Goal: Task Accomplishment & Management: Manage account settings

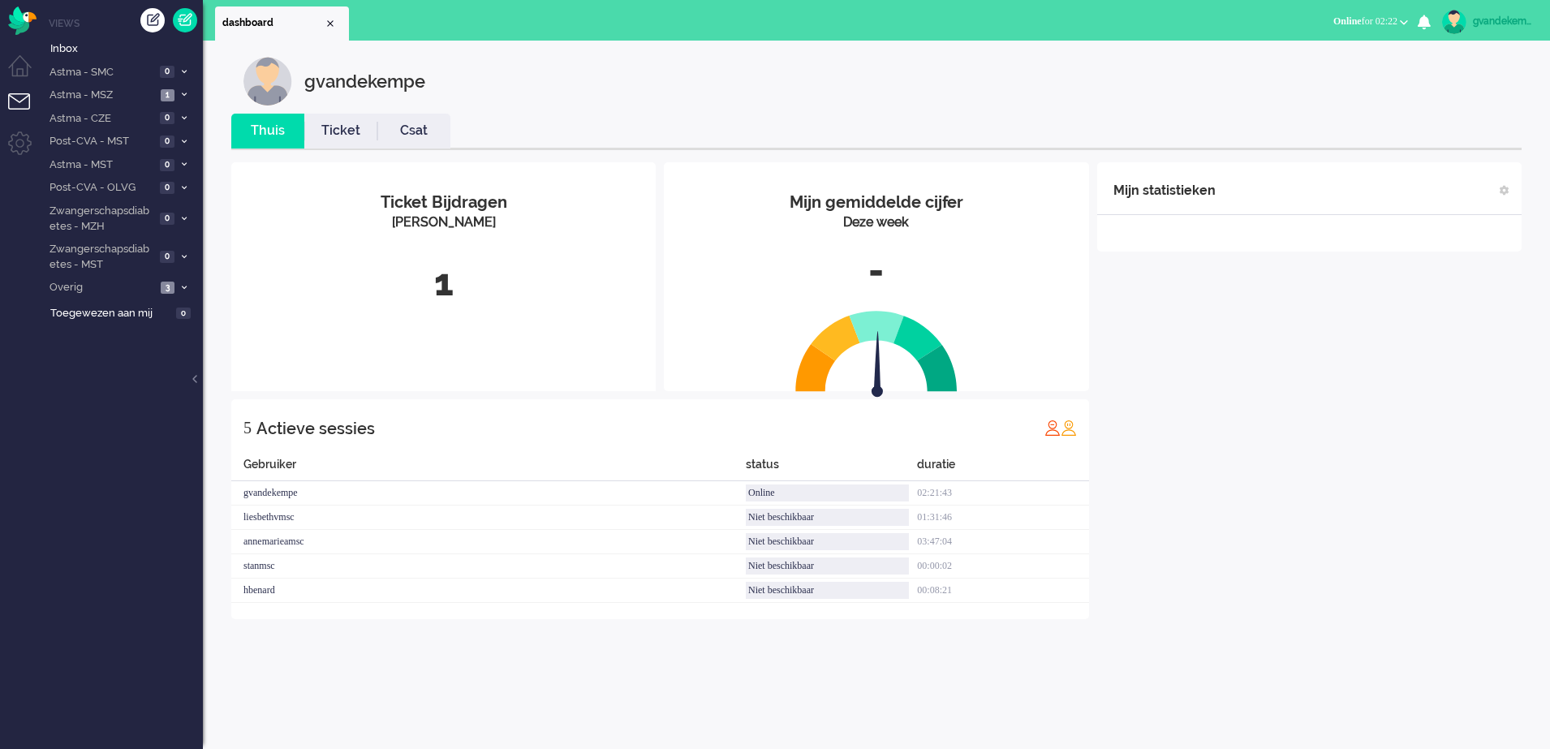
click at [1369, 399] on div "Mijn statistieken + Statistieken toevoegen Bel tijd (gemiddelde dag) Wrapup tij…" at bounding box center [1310, 390] width 425 height 457
click at [183, 93] on icon at bounding box center [184, 95] width 5 height 6
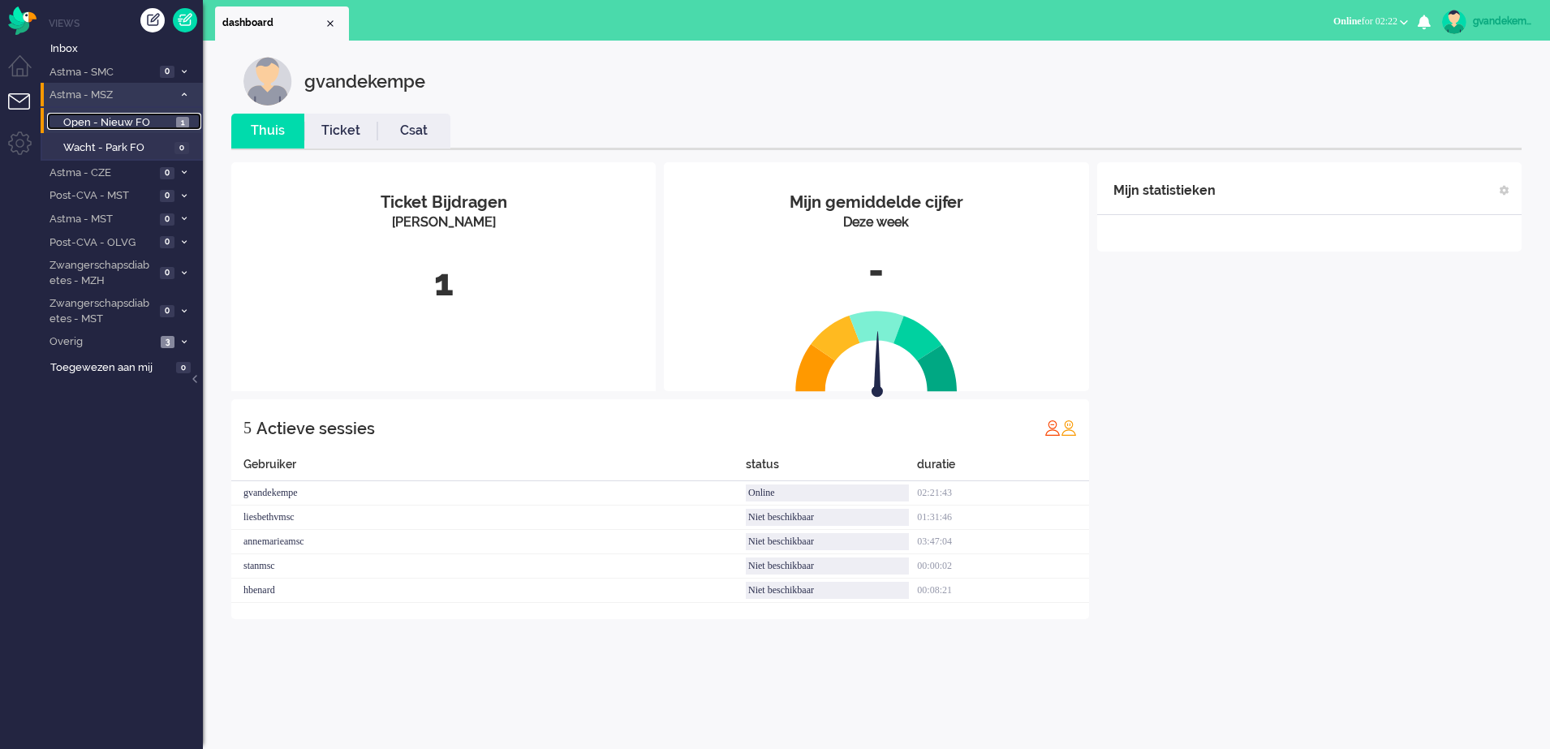
click at [156, 122] on span "Open - Nieuw FO" at bounding box center [117, 122] width 109 height 15
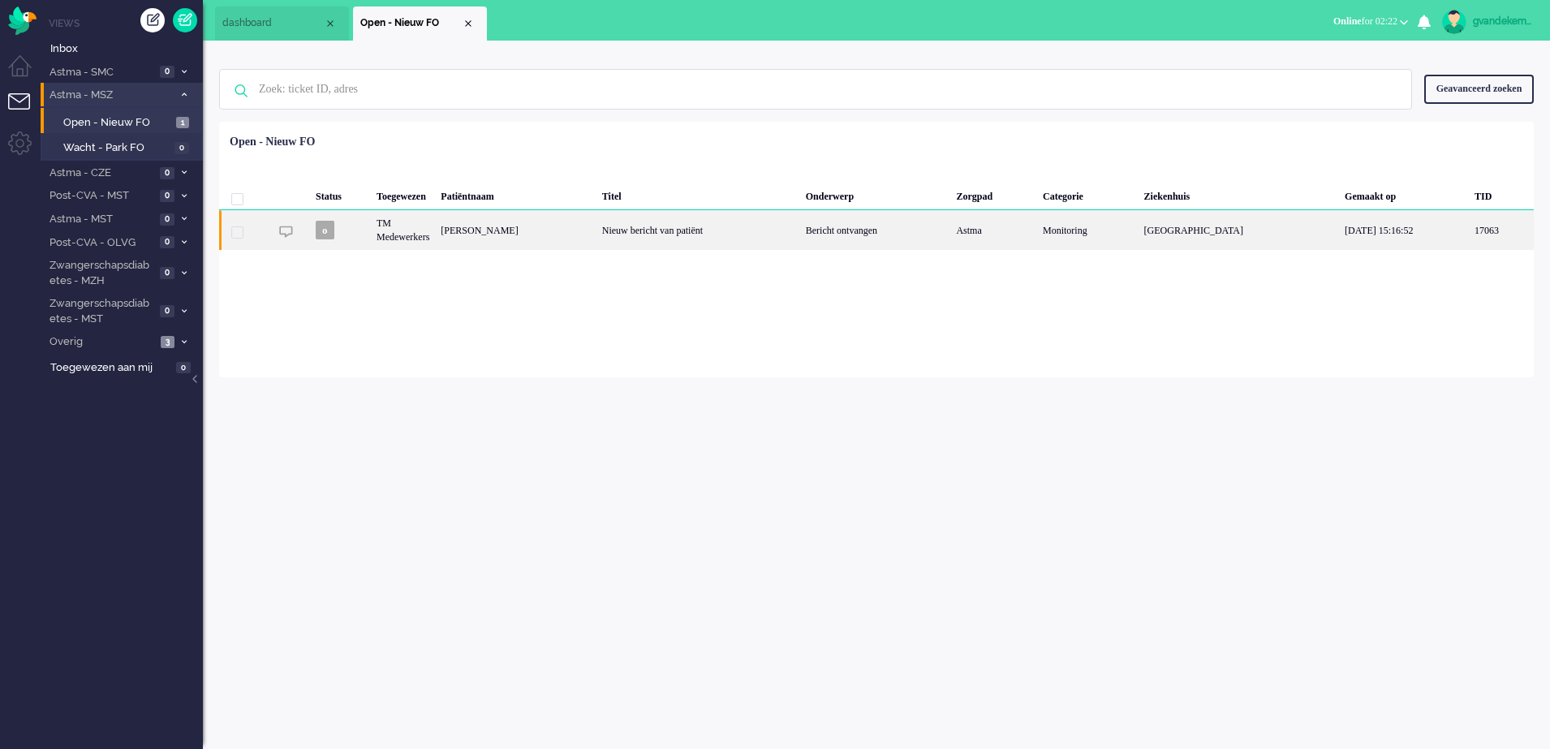
click at [657, 235] on div "Nieuw bericht van patiënt" at bounding box center [699, 230] width 204 height 40
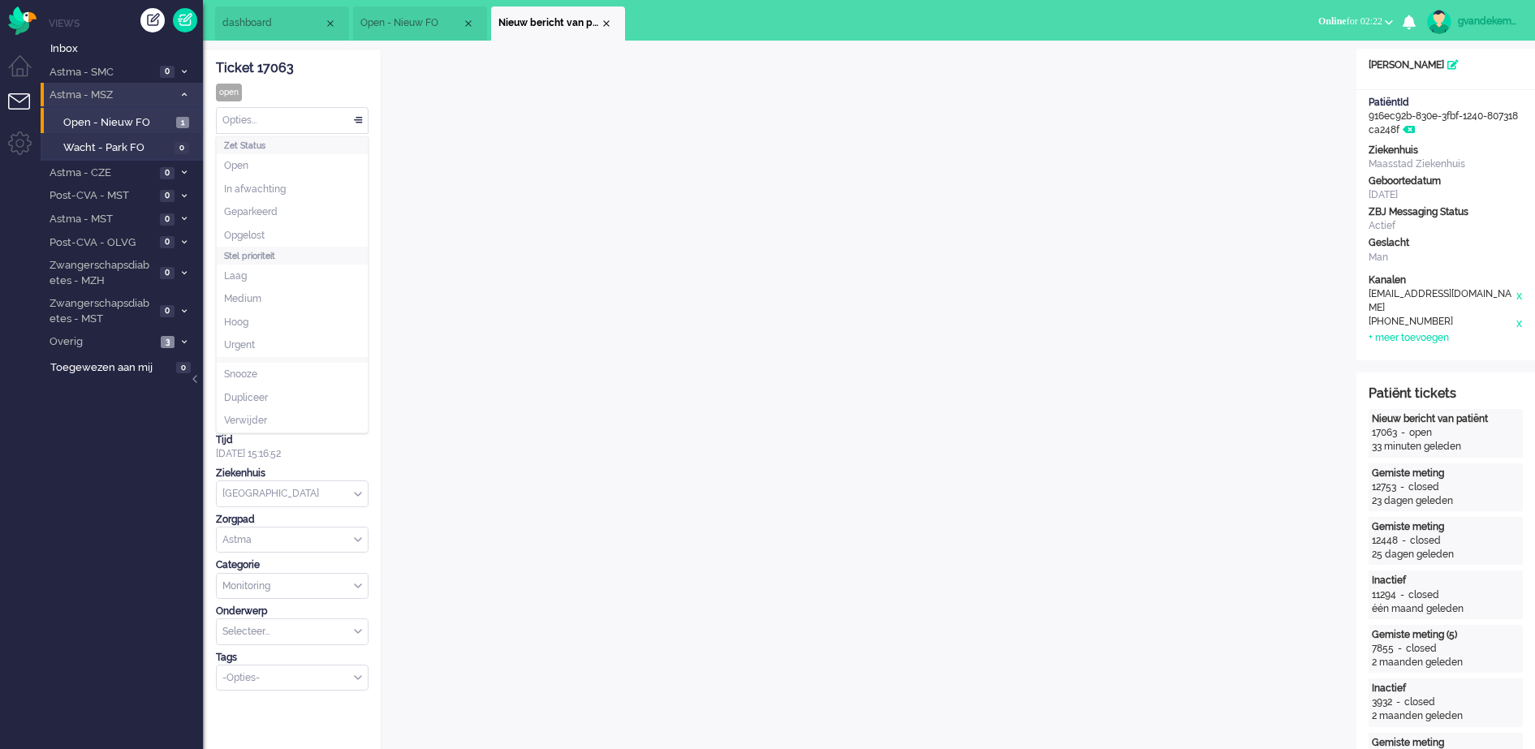
click at [361, 118] on div "Opties..." at bounding box center [292, 120] width 151 height 25
click at [278, 231] on li "Opgelost" at bounding box center [292, 236] width 151 height 24
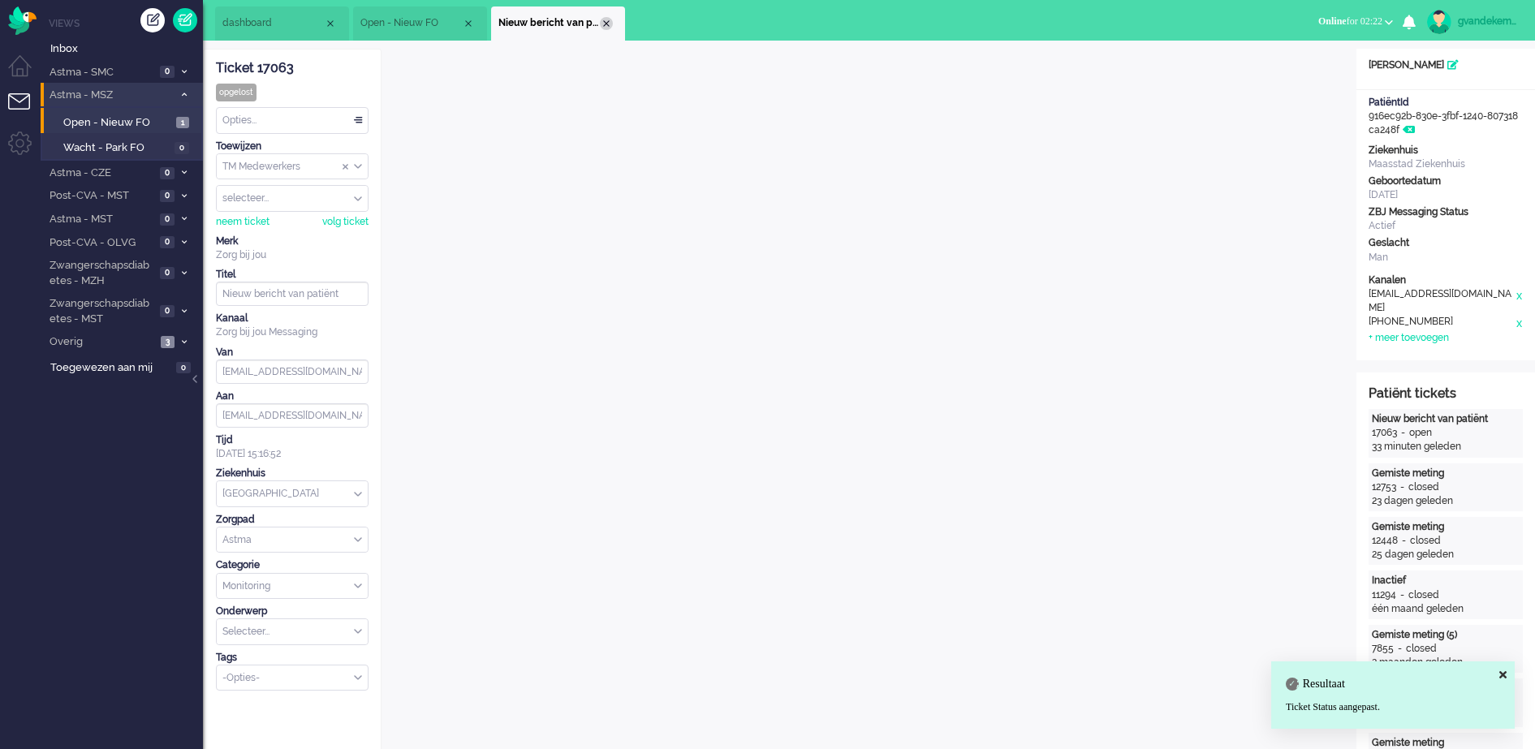
click at [609, 20] on div "Close tab" at bounding box center [606, 23] width 13 height 13
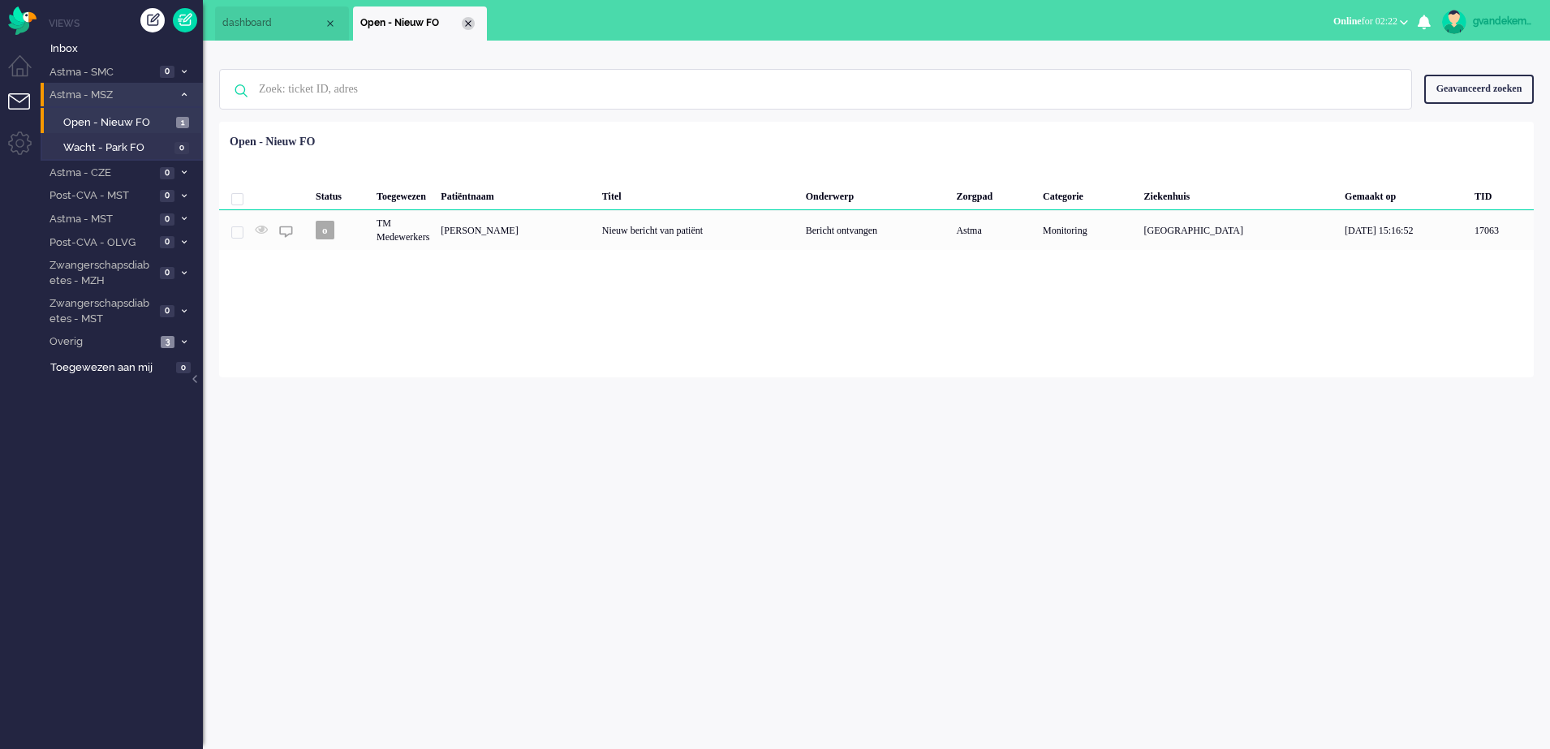
click at [472, 19] on div "Close tab" at bounding box center [468, 23] width 13 height 13
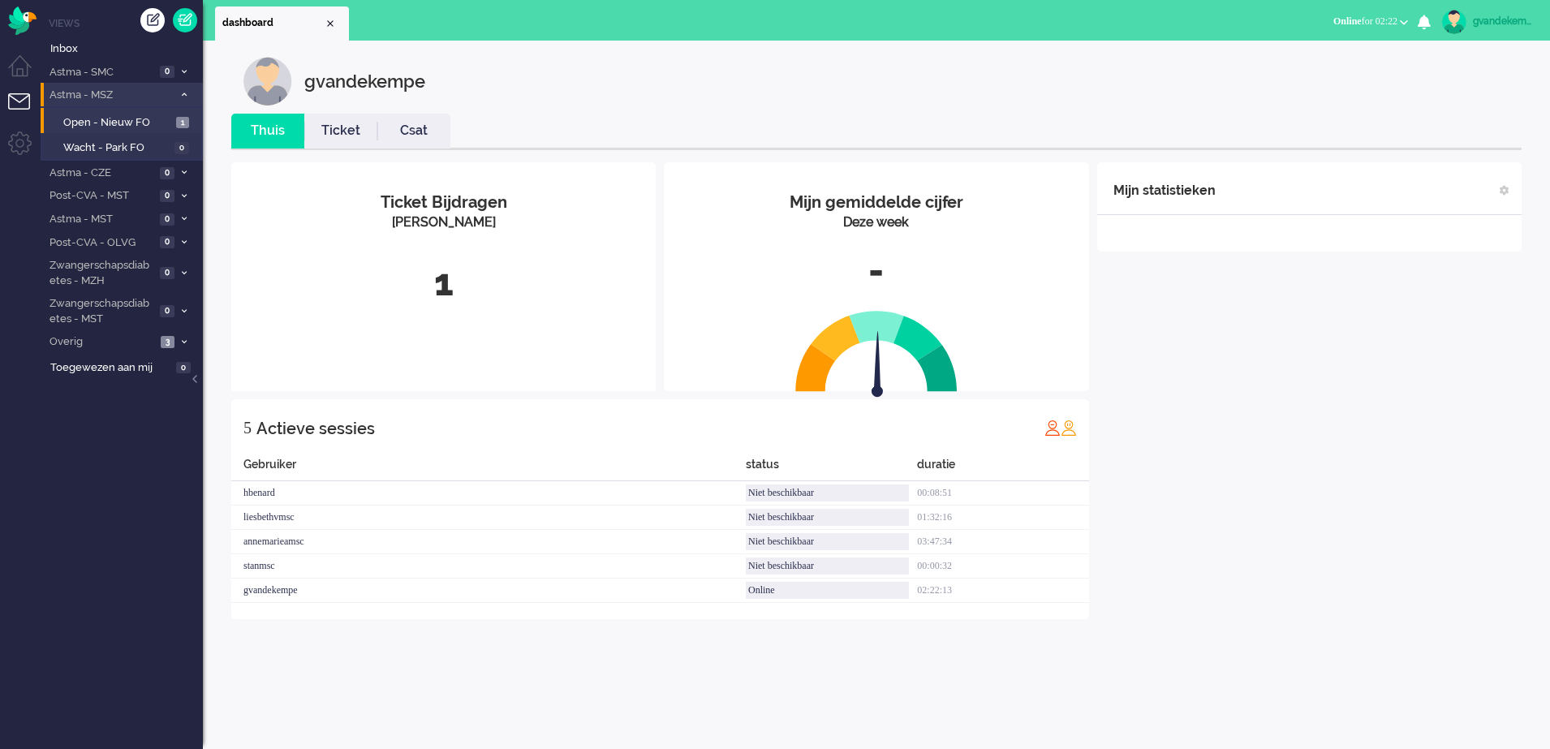
click at [1232, 369] on div "Mijn statistieken + Statistieken toevoegen Bel tijd (gemiddelde dag) Wrapup tij…" at bounding box center [1310, 390] width 425 height 457
click at [1289, 525] on div "Mijn statistieken + Statistieken toevoegen Bel tijd (gemiddelde dag) Wrapup tij…" at bounding box center [1310, 390] width 425 height 457
click at [182, 96] on icon at bounding box center [184, 95] width 5 height 6
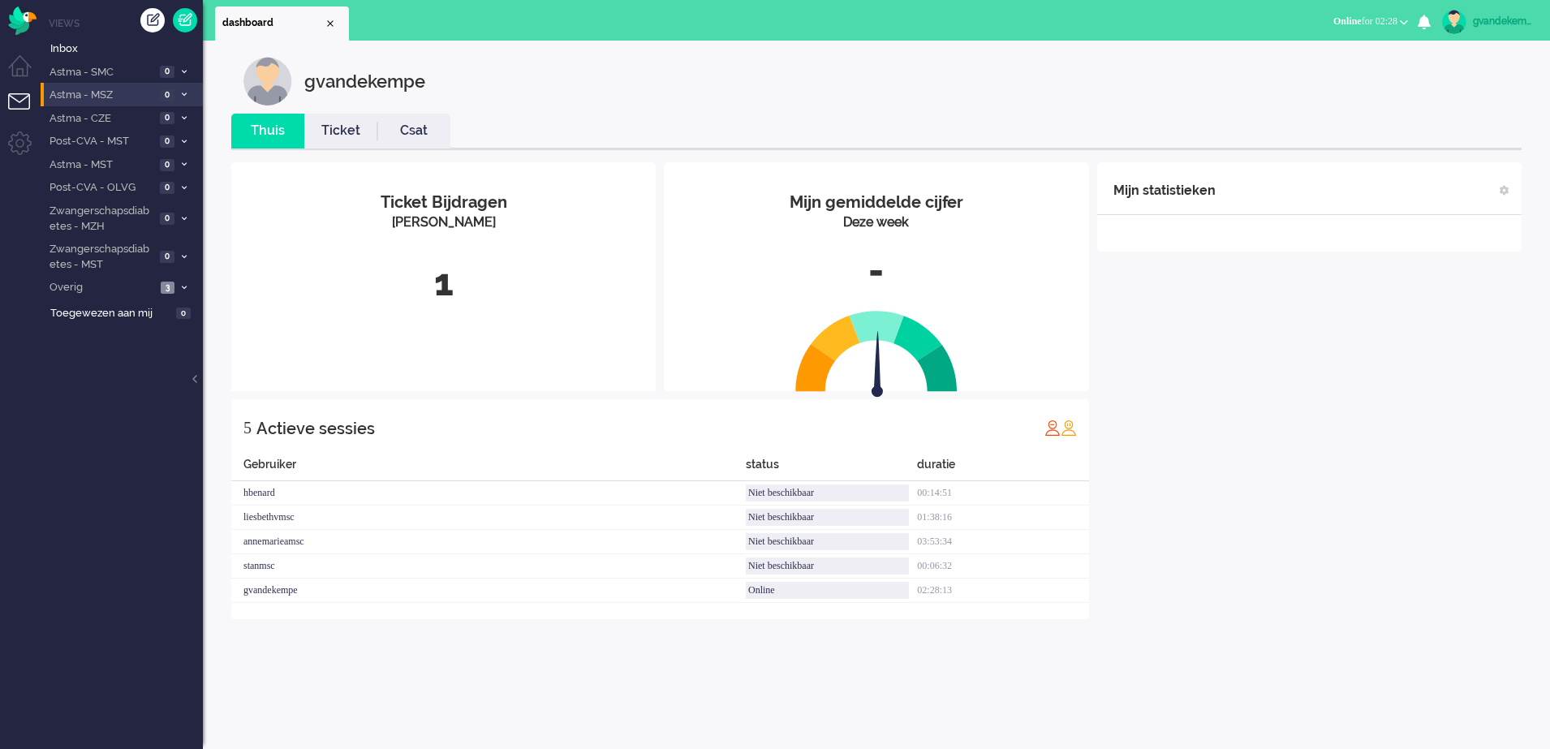
click at [1326, 468] on div "Mijn statistieken + Statistieken toevoegen Bel tijd (gemiddelde dag) Wrapup tij…" at bounding box center [1310, 390] width 425 height 457
click at [1491, 19] on div "gvandekempe" at bounding box center [1503, 21] width 61 height 16
click at [1421, 106] on link "Instellingen" at bounding box center [1481, 109] width 121 height 16
select select
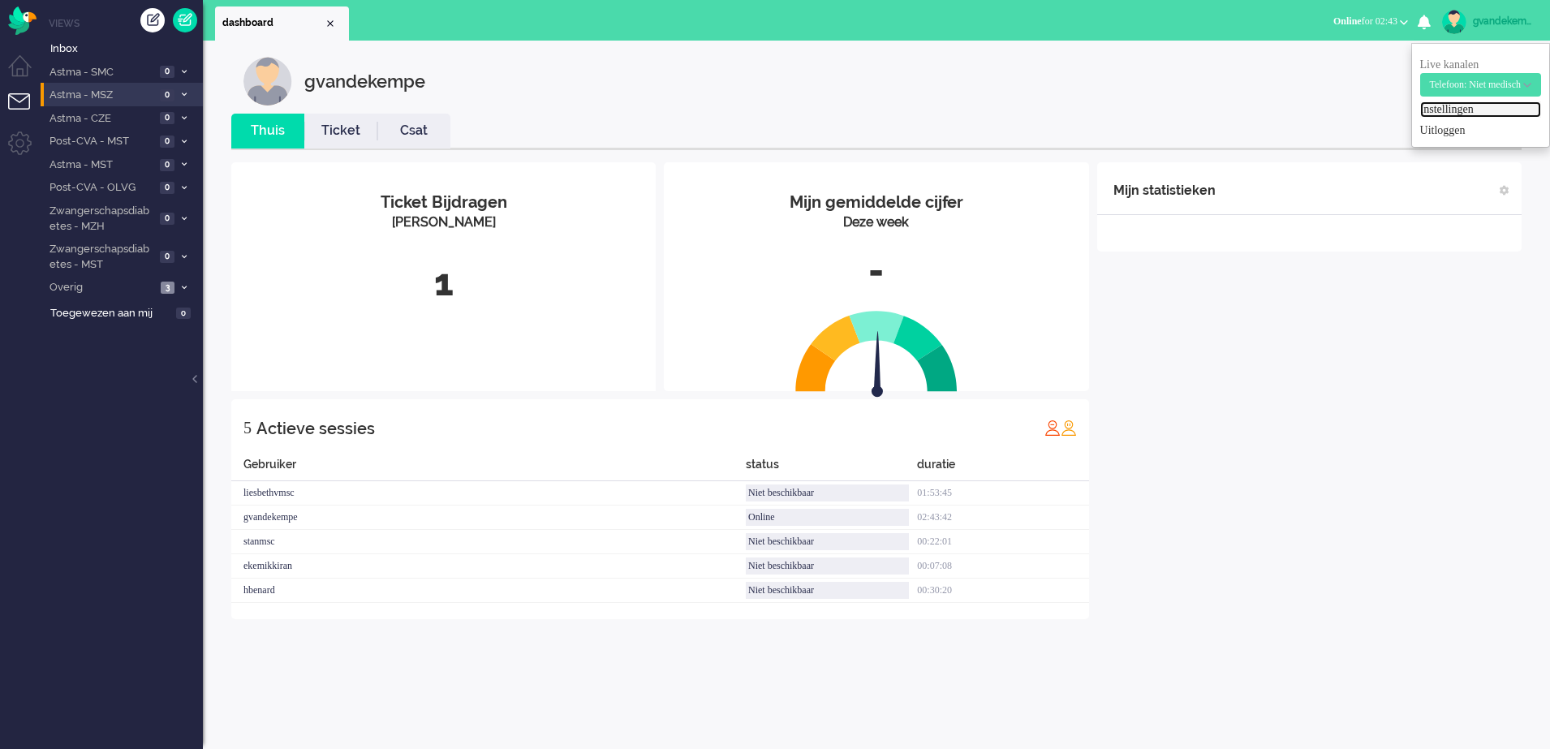
select select
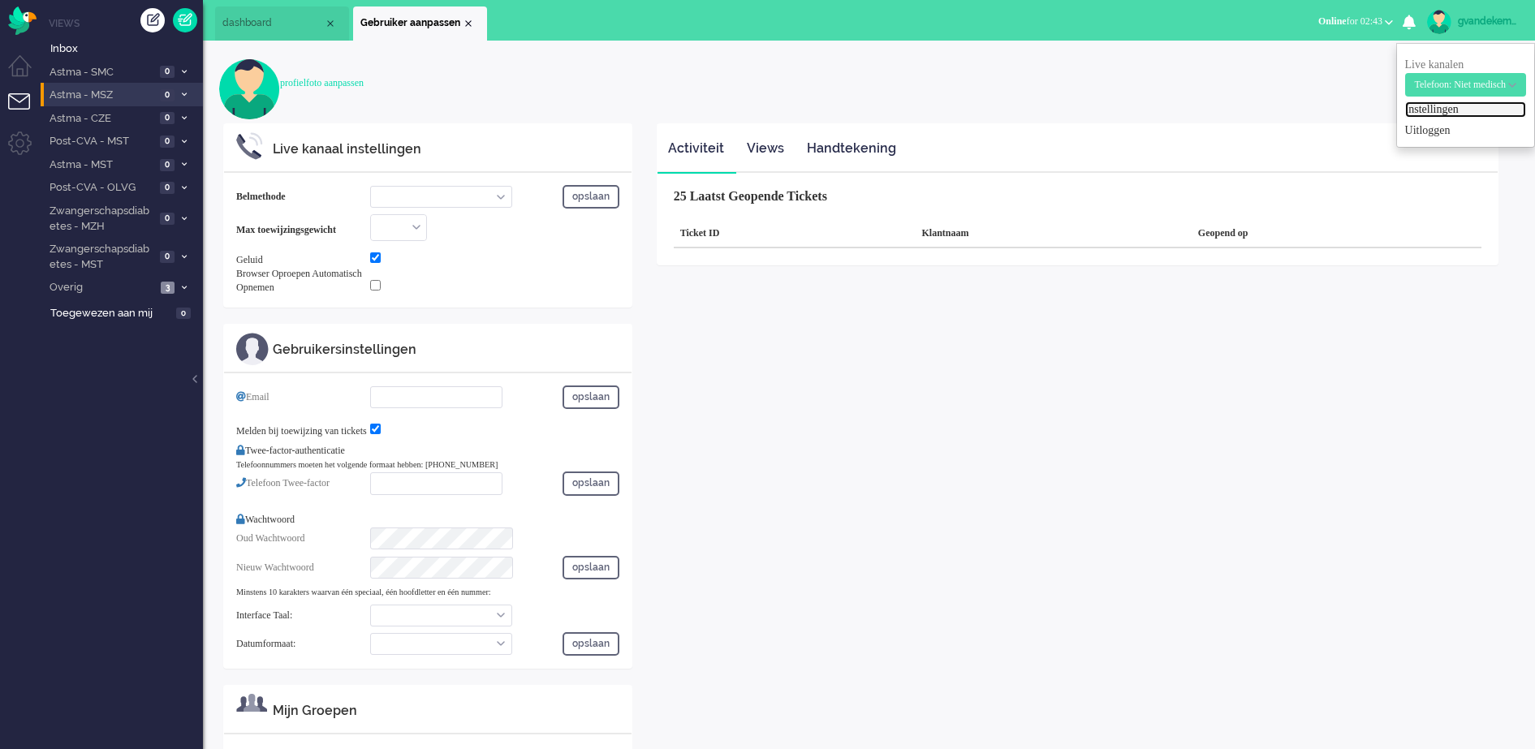
select select "inbound-new"
type input "[PHONE_NUMBER]"
checkbox input "true"
type input "[EMAIL_ADDRESS][DOMAIN_NAME]"
checkbox input "true"
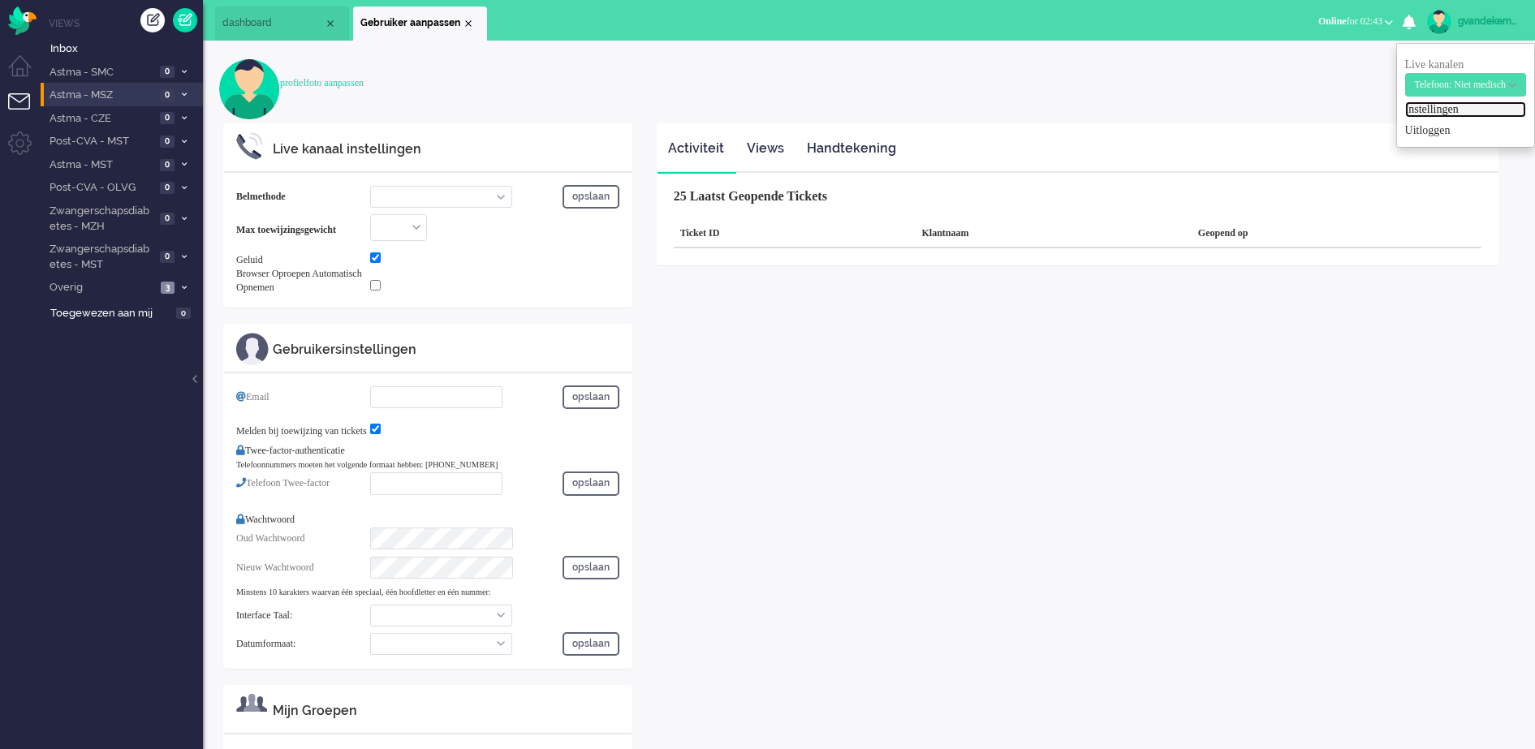
type input "[PHONE_NUMBER]"
select select "nl"
select select "en_GB"
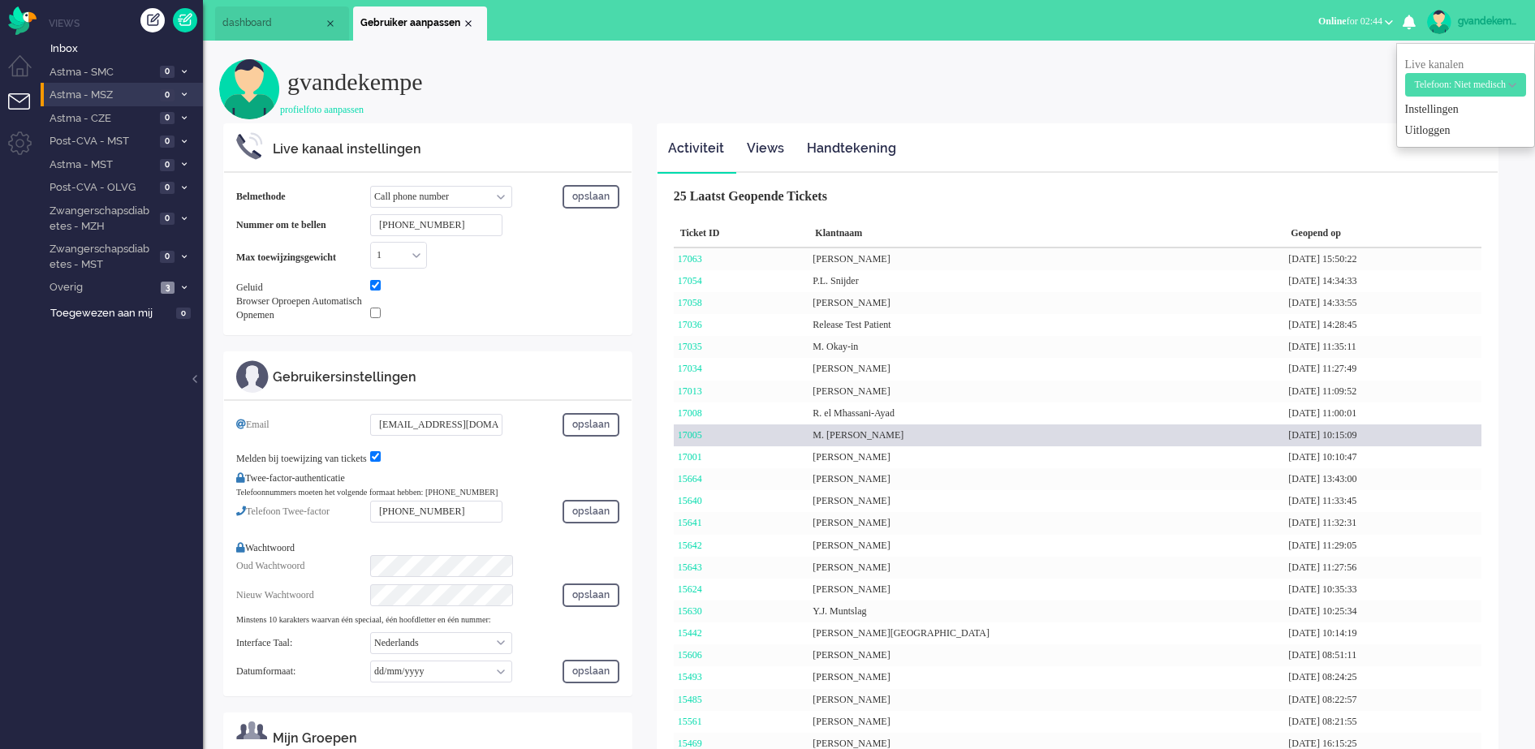
click at [866, 439] on div "M. [PERSON_NAME]" at bounding box center [1047, 436] width 476 height 22
click at [693, 435] on link "17005" at bounding box center [690, 434] width 24 height 11
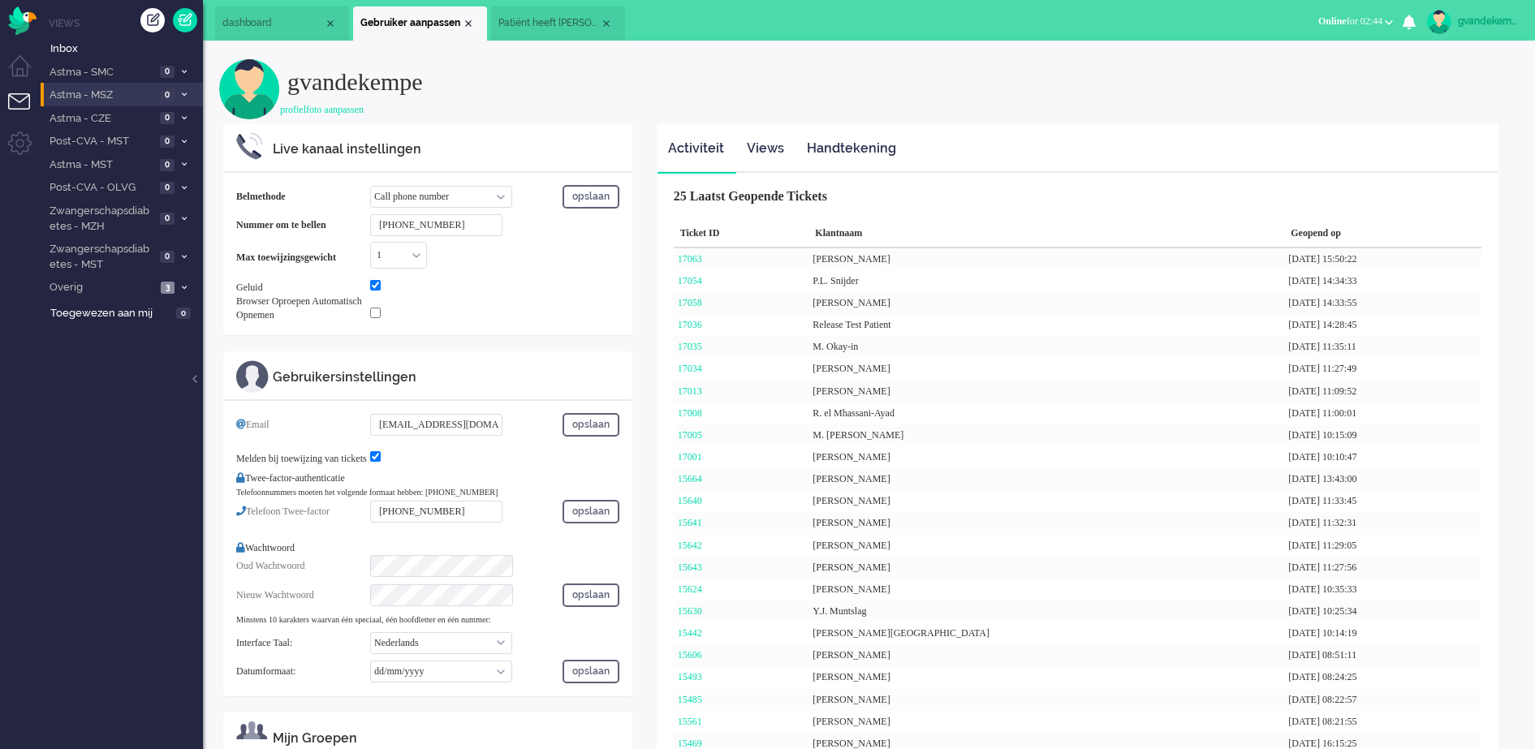
click at [553, 23] on span "Patiënt heeft [PERSON_NAME] nog niet geactiveerd. Herinnering 3" at bounding box center [548, 23] width 101 height 14
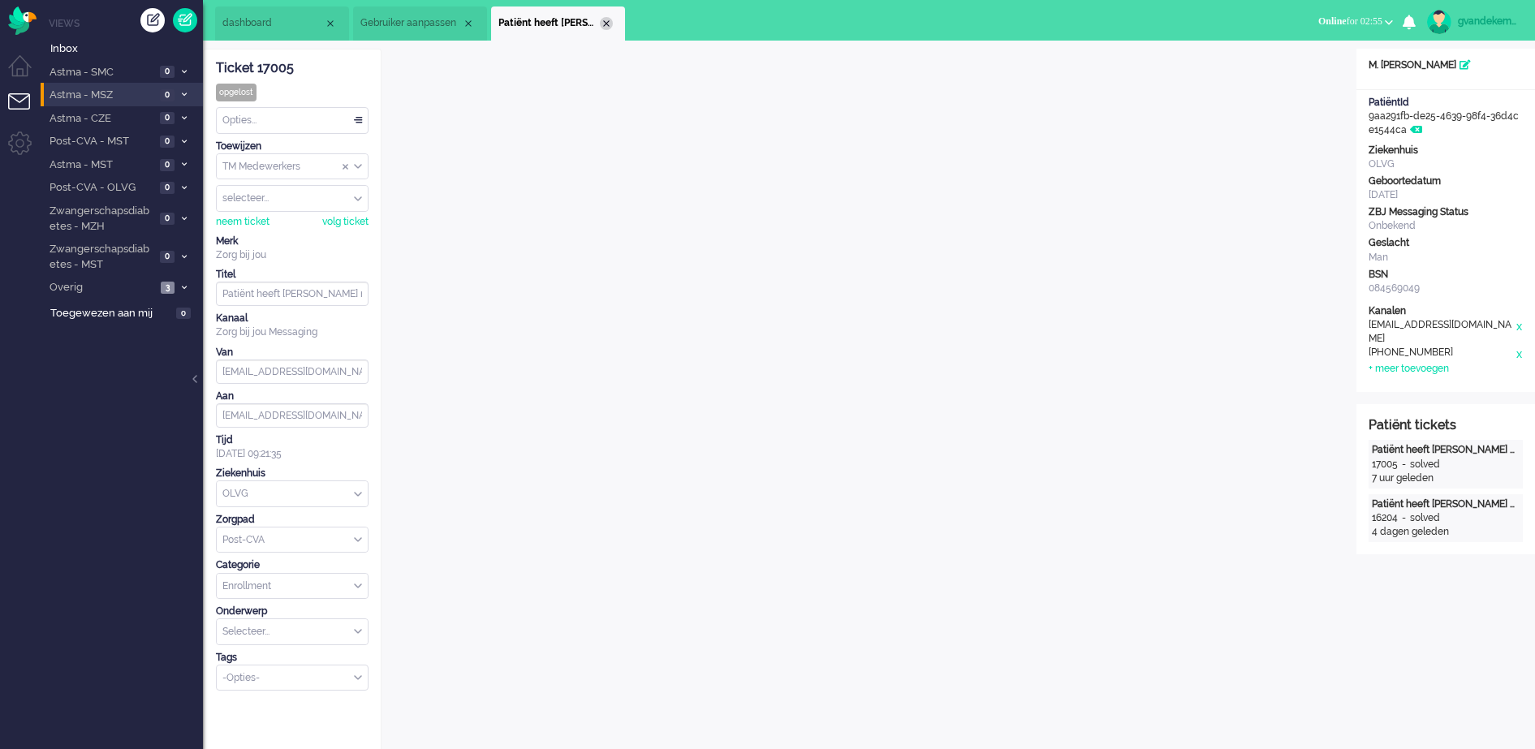
click at [609, 22] on div "Close tab" at bounding box center [606, 23] width 13 height 13
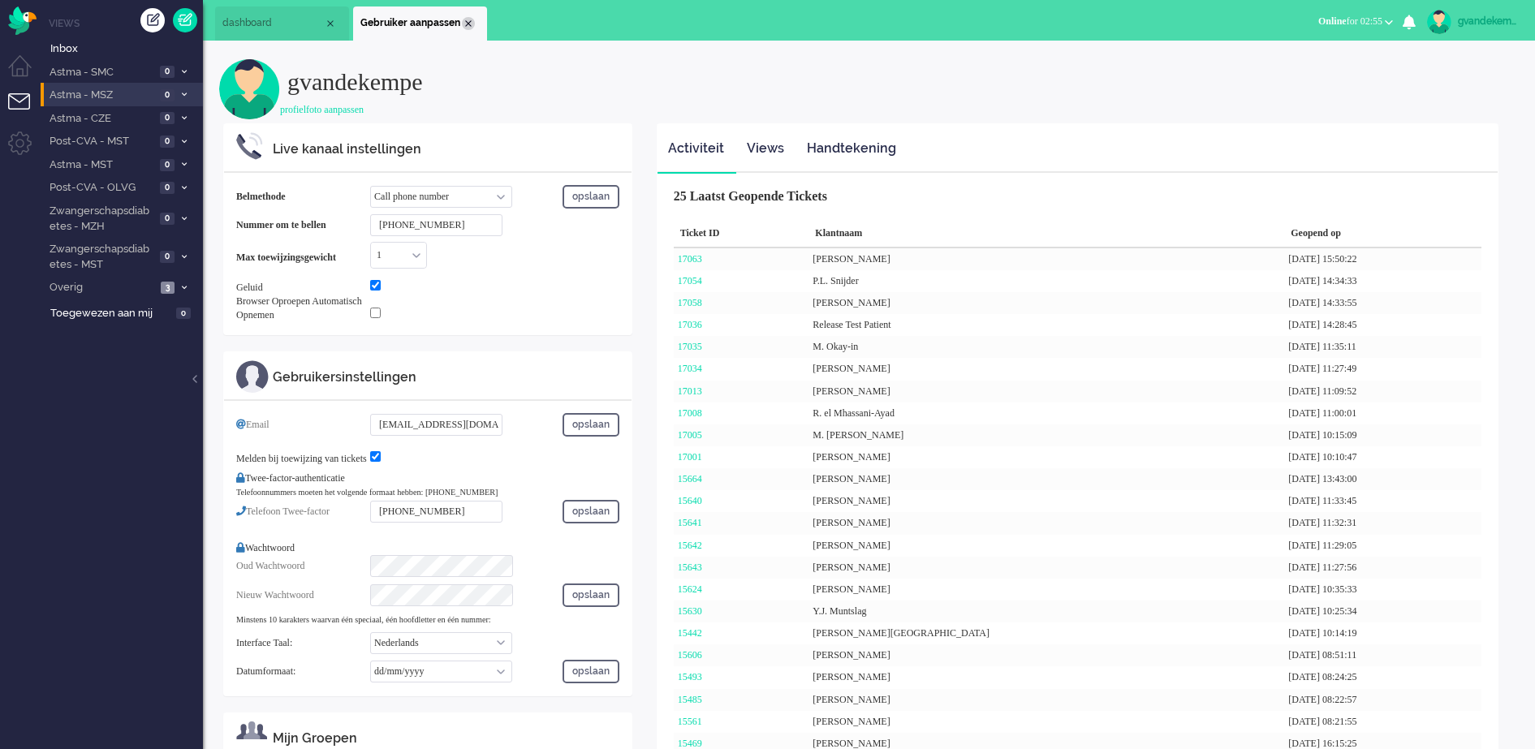
click at [469, 22] on div "Close tab" at bounding box center [468, 23] width 13 height 13
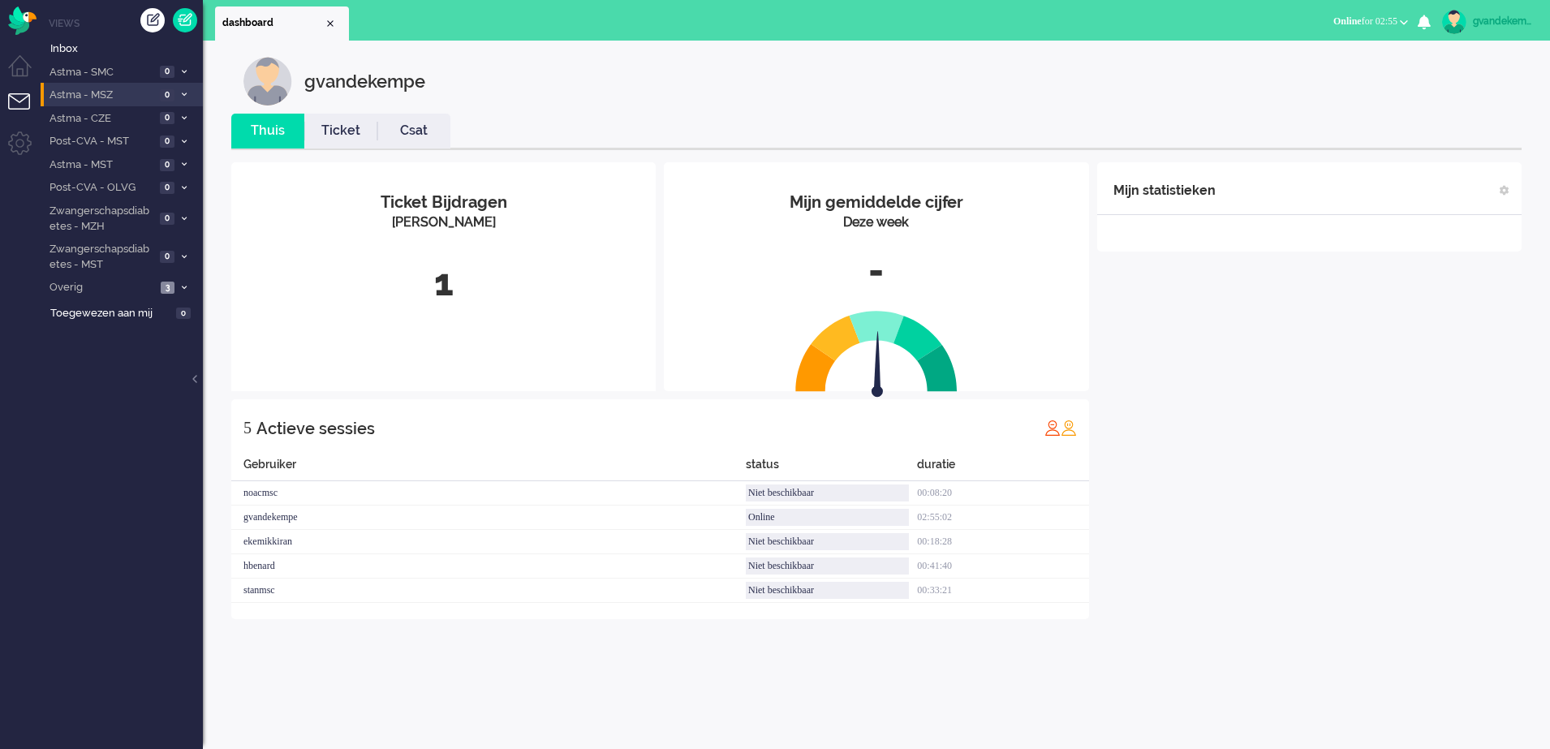
click at [1388, 441] on div "Mijn statistieken + Statistieken toevoegen Bel tijd (gemiddelde dag) Wrapup tij…" at bounding box center [1310, 390] width 425 height 457
click at [1333, 346] on div "Mijn statistieken + Statistieken toevoegen Bel tijd (gemiddelde dag) Wrapup tij…" at bounding box center [1310, 402] width 425 height 481
click at [1340, 418] on div "Mijn statistieken + Statistieken toevoegen Bel tijd (gemiddelde dag) Wrapup tij…" at bounding box center [1310, 402] width 425 height 481
click at [1300, 437] on div "Mijn statistieken + Statistieken toevoegen Bel tijd (gemiddelde dag) Wrapup tij…" at bounding box center [1310, 402] width 425 height 481
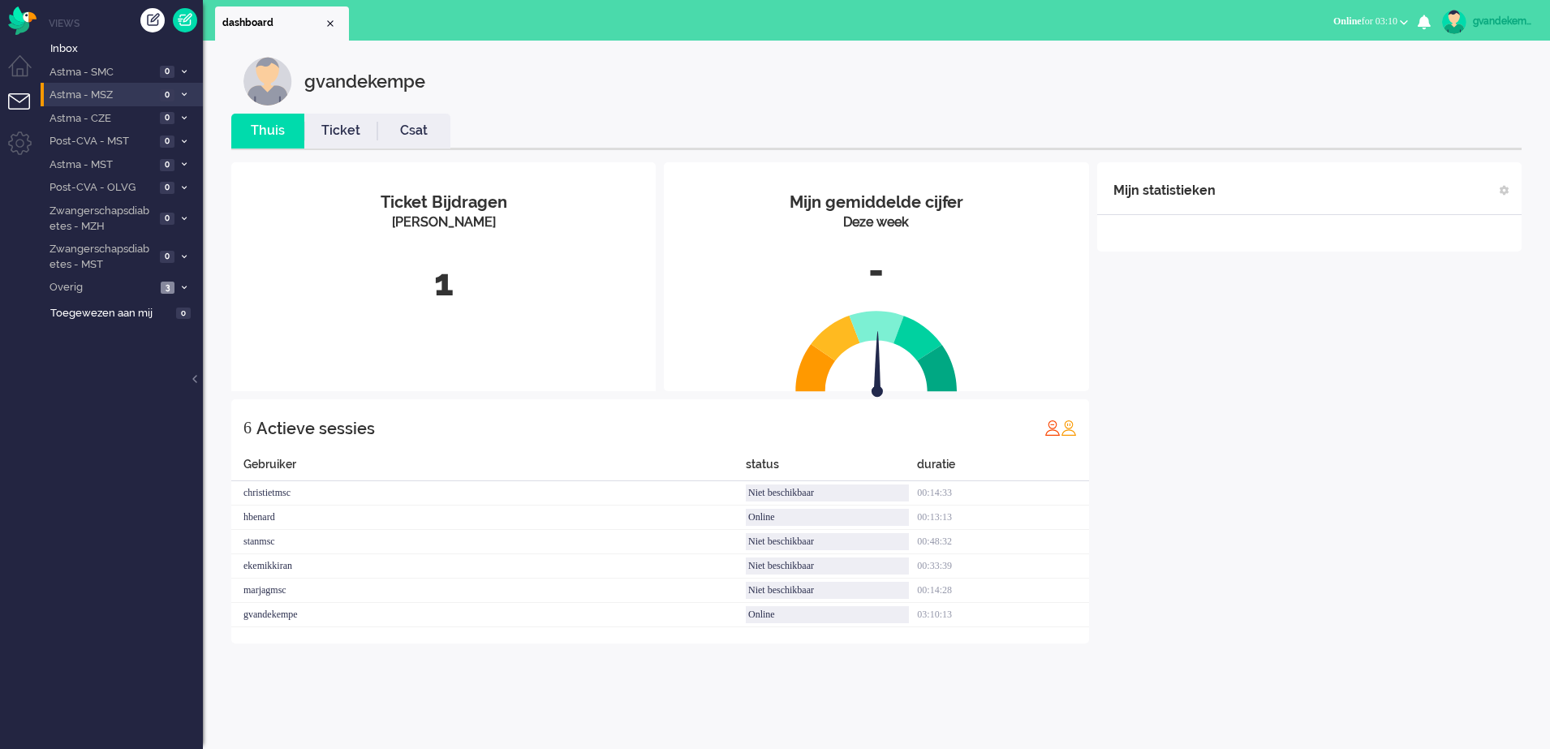
click at [1295, 435] on div "Mijn statistieken + Statistieken toevoegen Bel tijd (gemiddelde dag) Wrapup tij…" at bounding box center [1310, 402] width 425 height 481
click at [1512, 21] on div "gvandekempe" at bounding box center [1503, 21] width 61 height 16
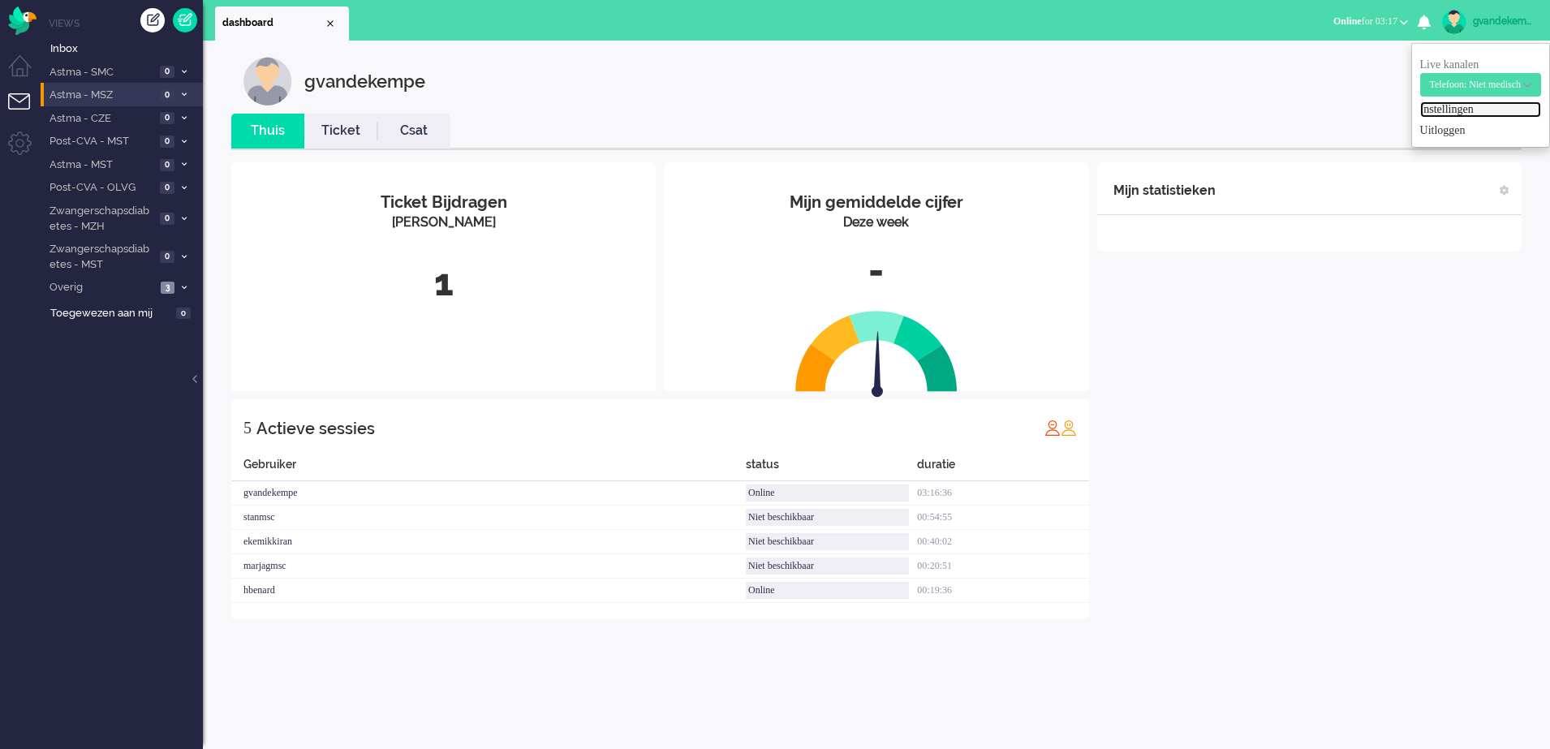
click at [1421, 113] on link "Instellingen" at bounding box center [1481, 109] width 121 height 16
select select
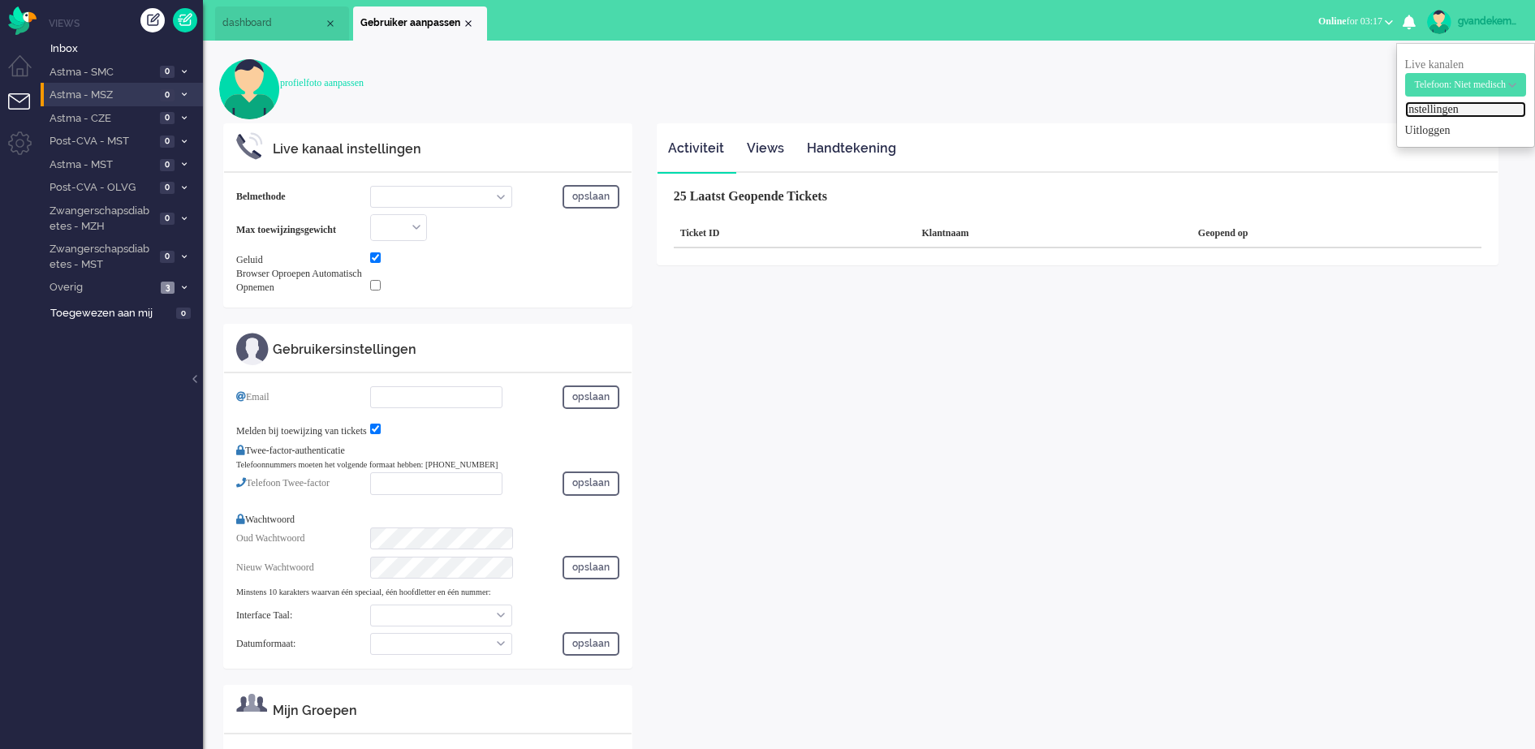
select select "inbound-new"
type input "[PHONE_NUMBER]"
checkbox input "true"
type input "[EMAIL_ADDRESS][DOMAIN_NAME]"
checkbox input "true"
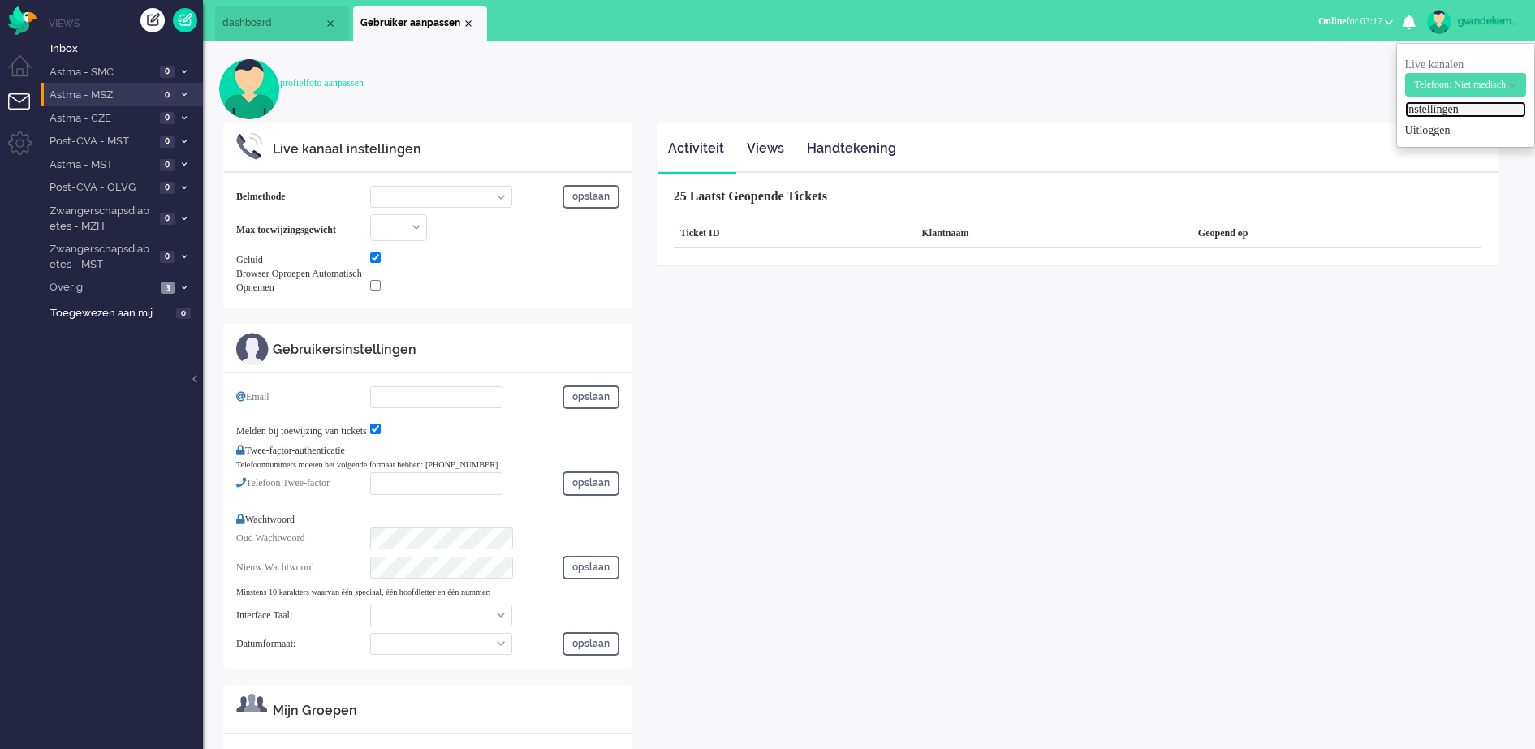
type input "[PHONE_NUMBER]"
select select "nl"
select select "en_GB"
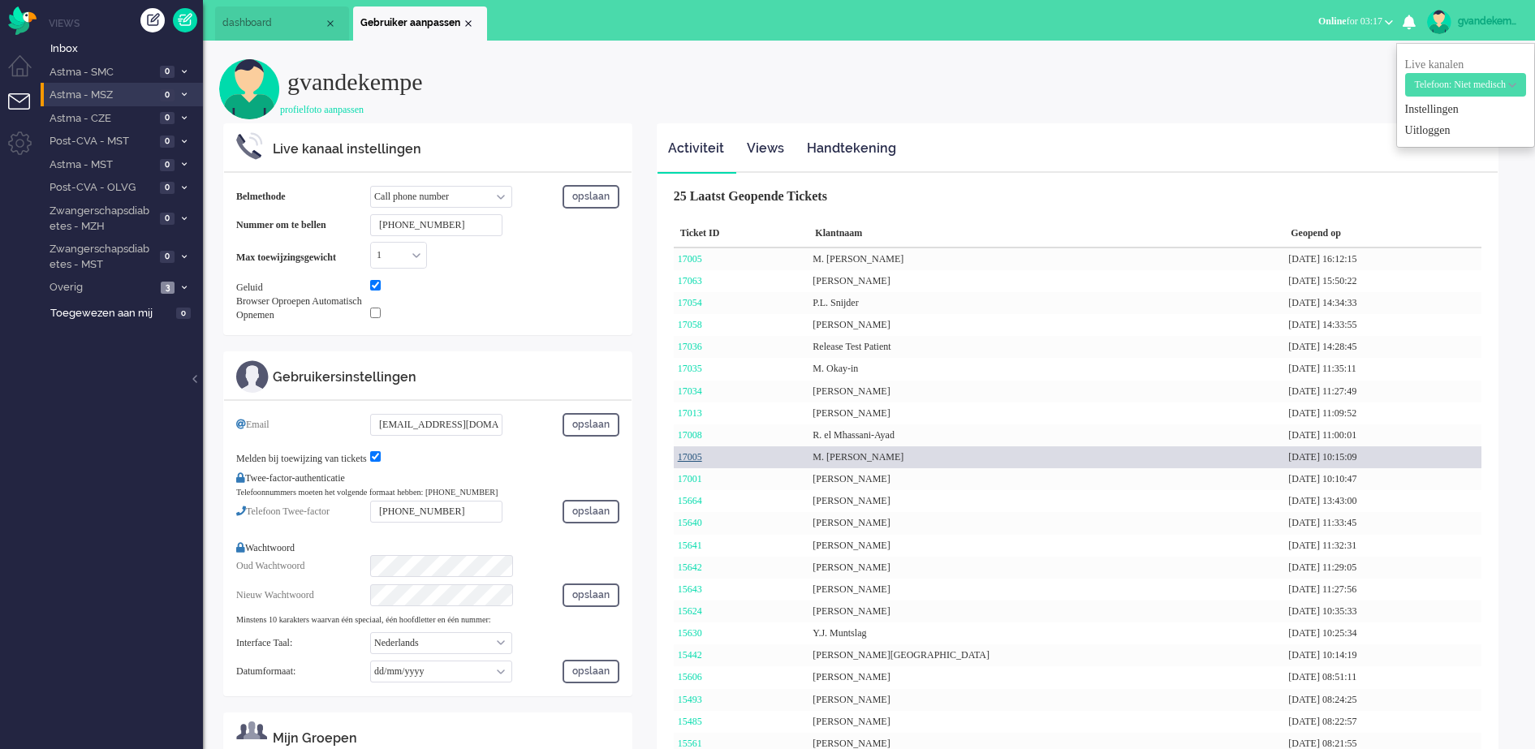
click at [694, 456] on link "17005" at bounding box center [690, 456] width 24 height 11
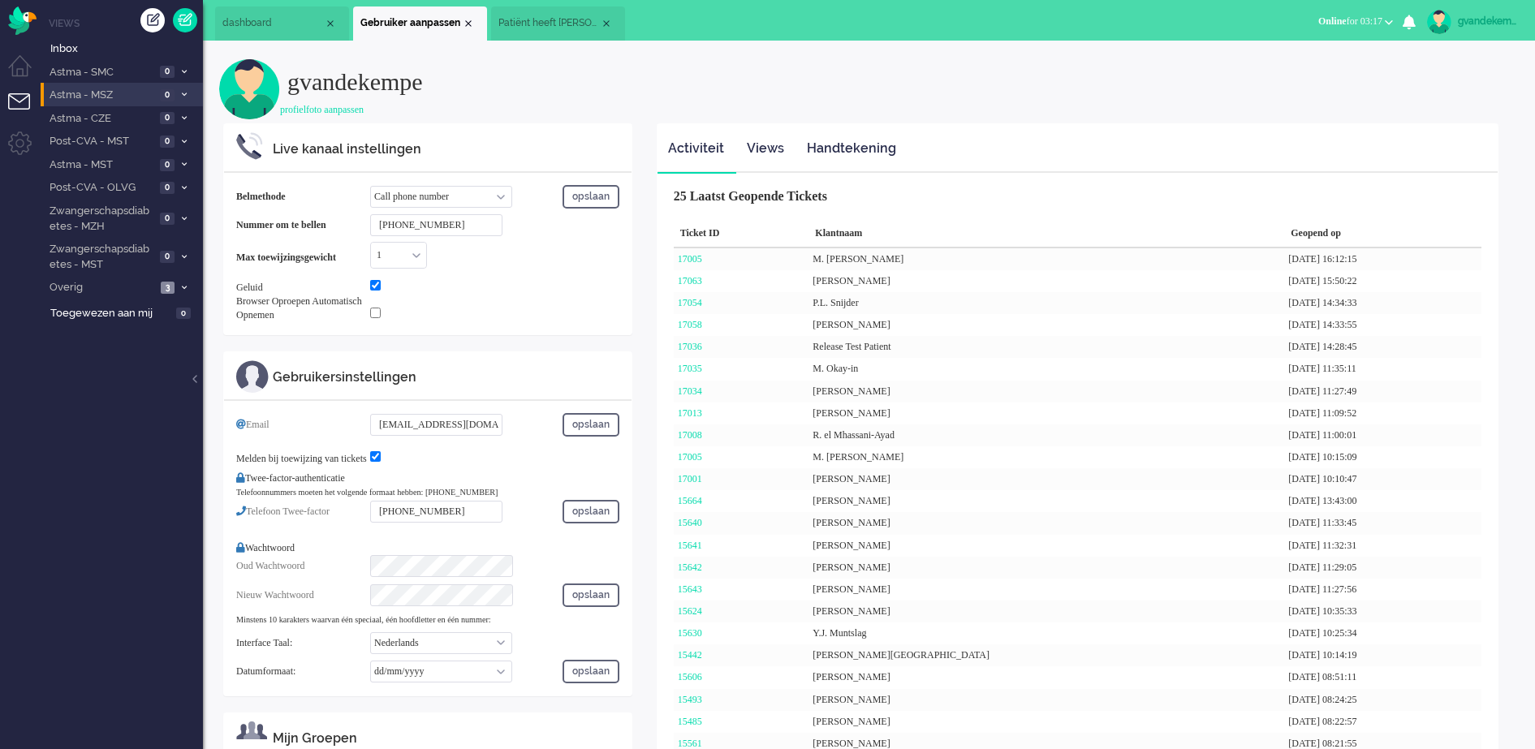
click at [561, 17] on span "Patiënt heeft [PERSON_NAME] nog niet geactiveerd. Herinnering 3" at bounding box center [548, 23] width 101 height 14
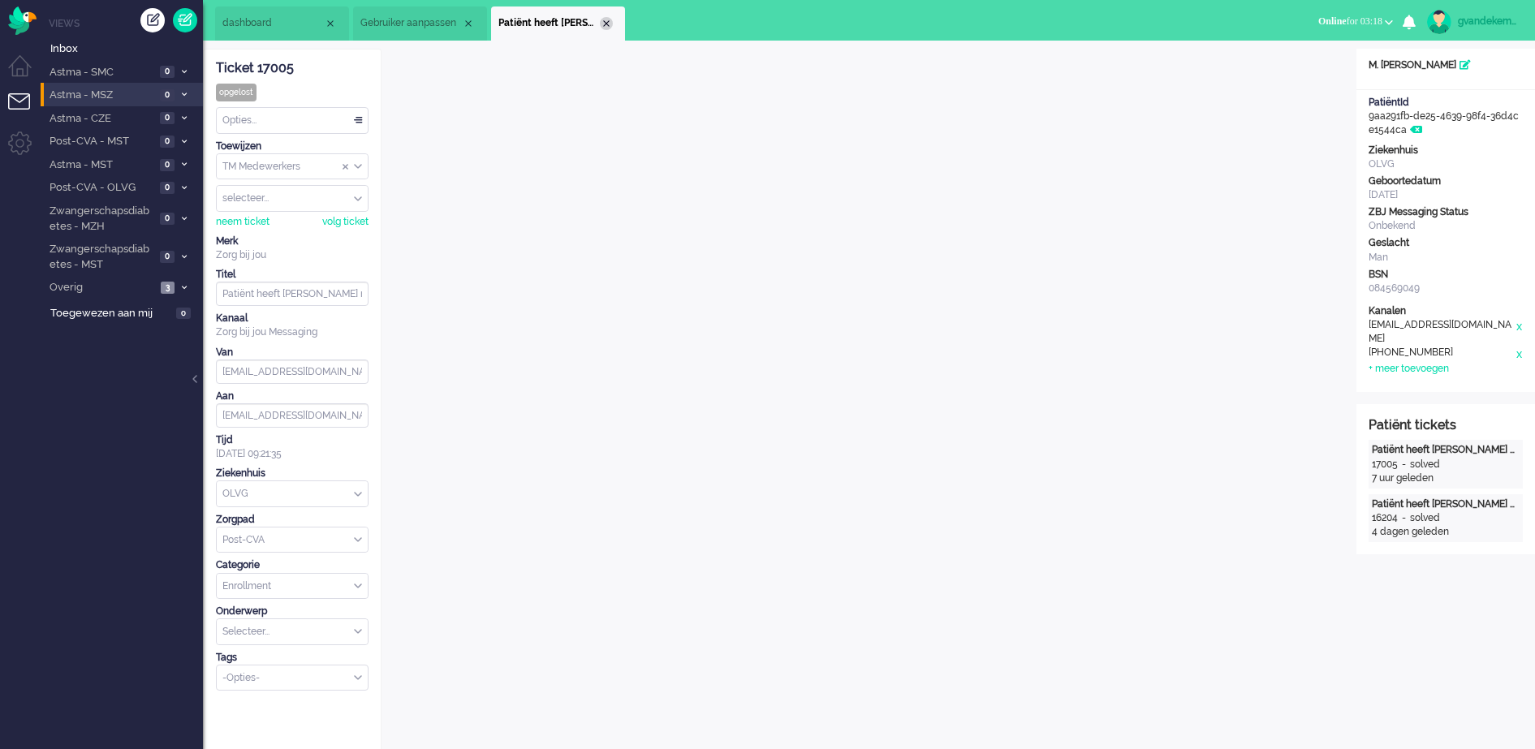
click at [605, 19] on div "Close tab" at bounding box center [606, 23] width 13 height 13
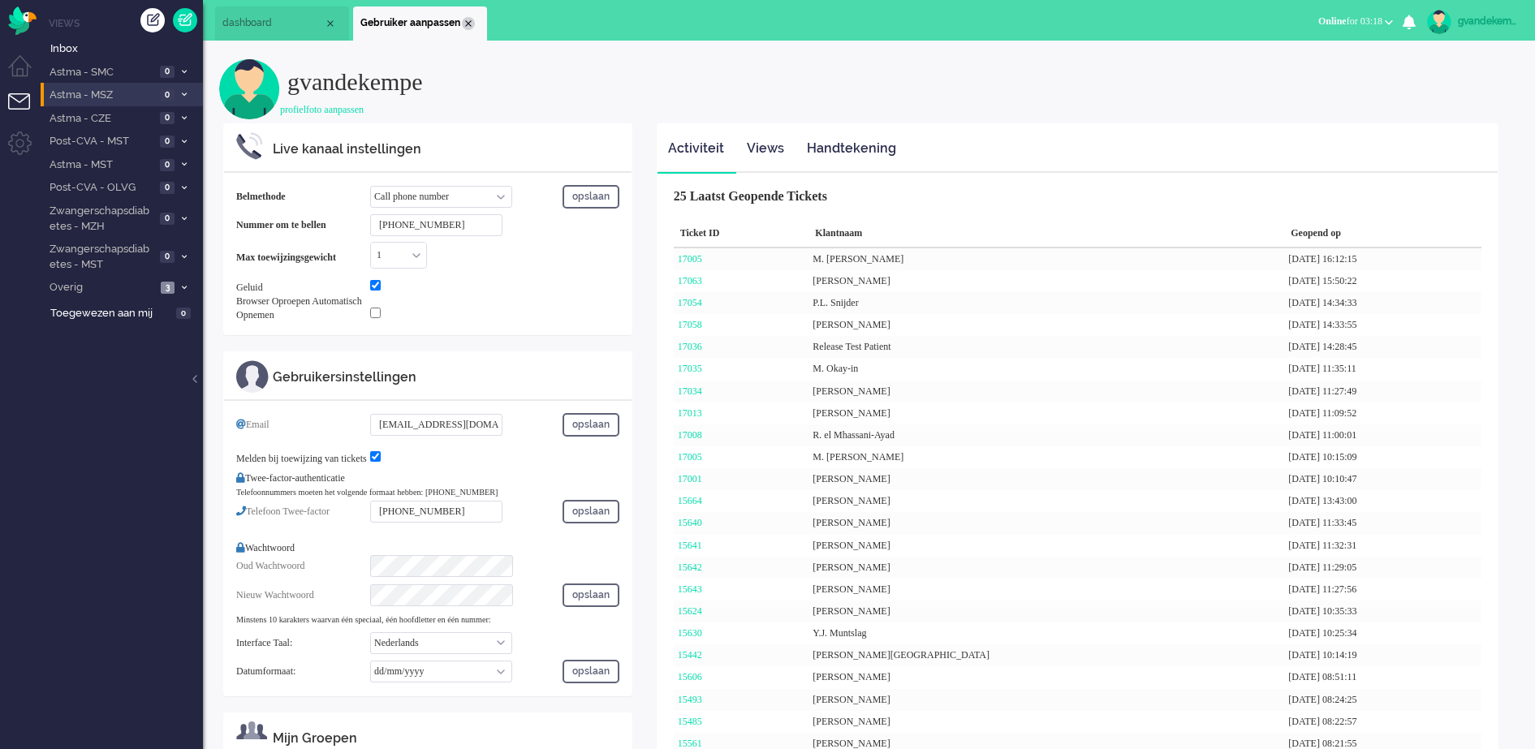
click at [466, 20] on div "Close tab" at bounding box center [468, 23] width 13 height 13
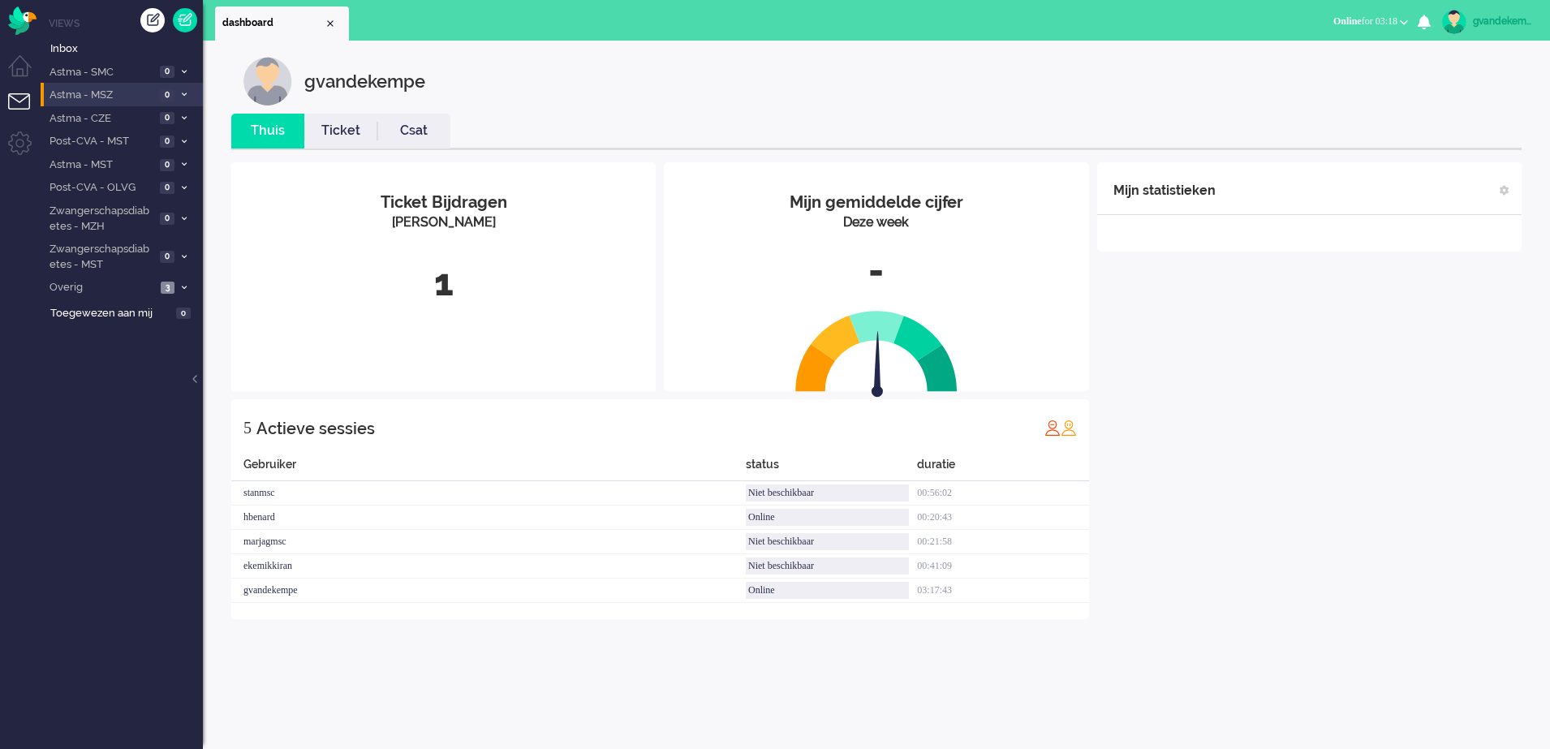
click at [1297, 522] on div "Mijn statistieken + Statistieken toevoegen Bel tijd (gemiddelde dag) Wrapup tij…" at bounding box center [1310, 390] width 425 height 457
click at [1438, 409] on div "Mijn statistieken + Statistieken toevoegen Bel tijd (gemiddelde dag) Wrapup tij…" at bounding box center [1310, 390] width 425 height 457
click at [1408, 347] on div "Mijn statistieken + Statistieken toevoegen Bel tijd (gemiddelde dag) Wrapup tij…" at bounding box center [1310, 390] width 425 height 457
click at [1517, 19] on div "gvandekempe" at bounding box center [1503, 21] width 61 height 16
click at [1427, 124] on link "Uitloggen" at bounding box center [1481, 131] width 121 height 16
